Goal: Entertainment & Leisure: Consume media (video, audio)

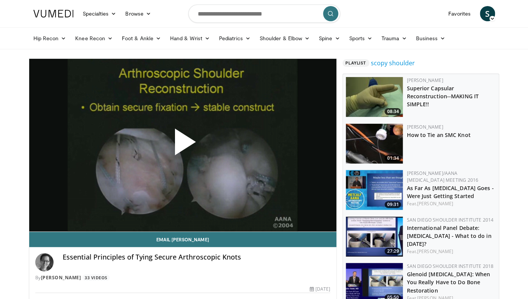
click at [183, 145] on span "Video Player" at bounding box center [183, 145] width 0 height 0
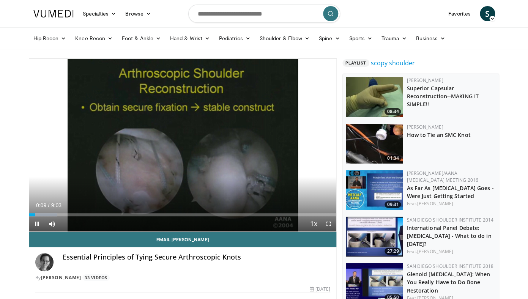
click at [330, 224] on div "10 seconds Tap to unmute" at bounding box center [183, 145] width 308 height 173
click at [329, 222] on span "Video Player" at bounding box center [328, 223] width 15 height 15
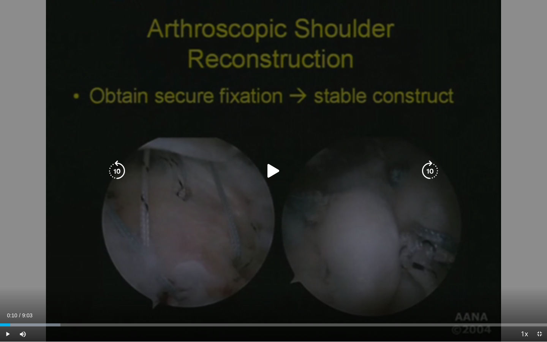
click at [272, 168] on icon "Video Player" at bounding box center [273, 170] width 21 height 21
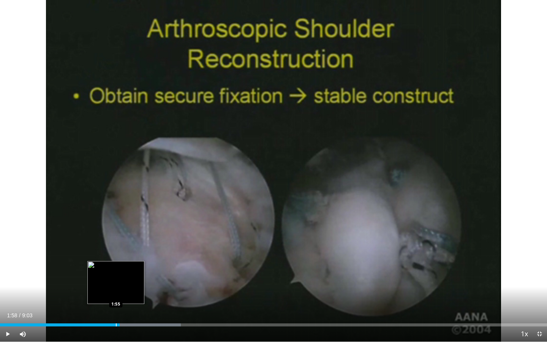
click at [116, 299] on div "1:58" at bounding box center [60, 324] width 120 height 3
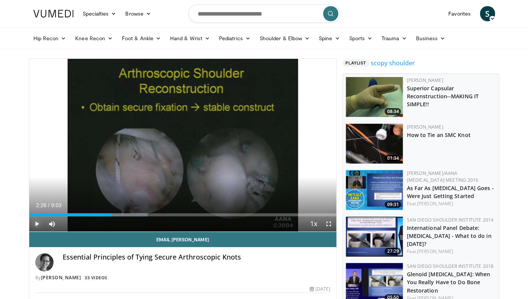
click at [40, 225] on span "Video Player" at bounding box center [36, 223] width 15 height 15
click at [329, 222] on span "Video Player" at bounding box center [328, 223] width 15 height 15
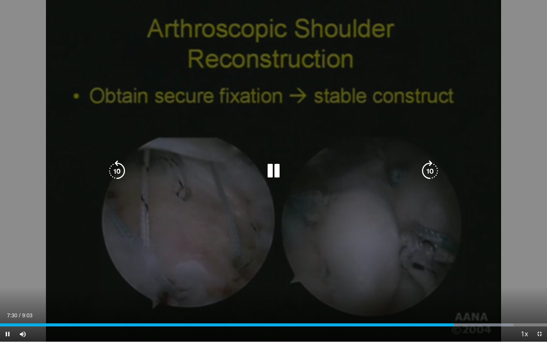
click at [273, 166] on icon "Video Player" at bounding box center [273, 170] width 21 height 21
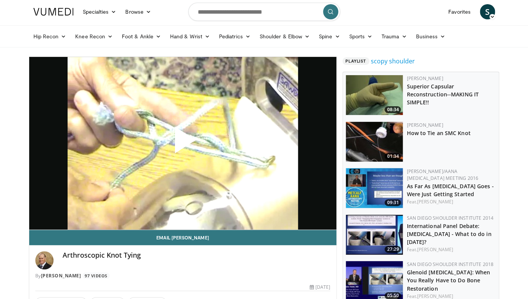
scroll to position [1, 0]
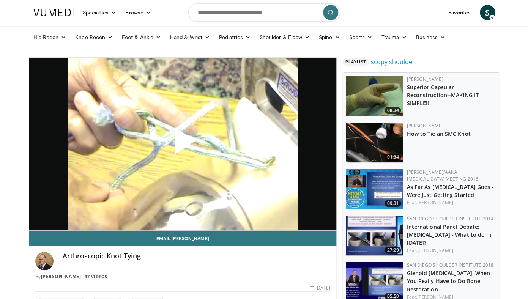
click at [183, 144] on span "Video Player" at bounding box center [183, 144] width 0 height 0
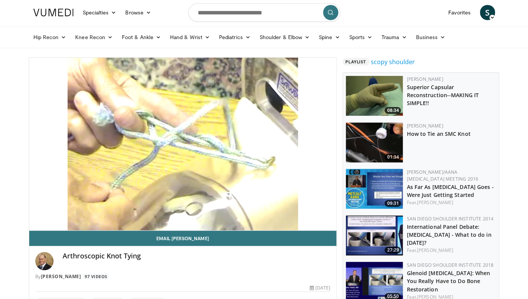
click at [197, 156] on div "10 seconds Tap to unmute" at bounding box center [183, 144] width 308 height 173
